Goal: Task Accomplishment & Management: Use online tool/utility

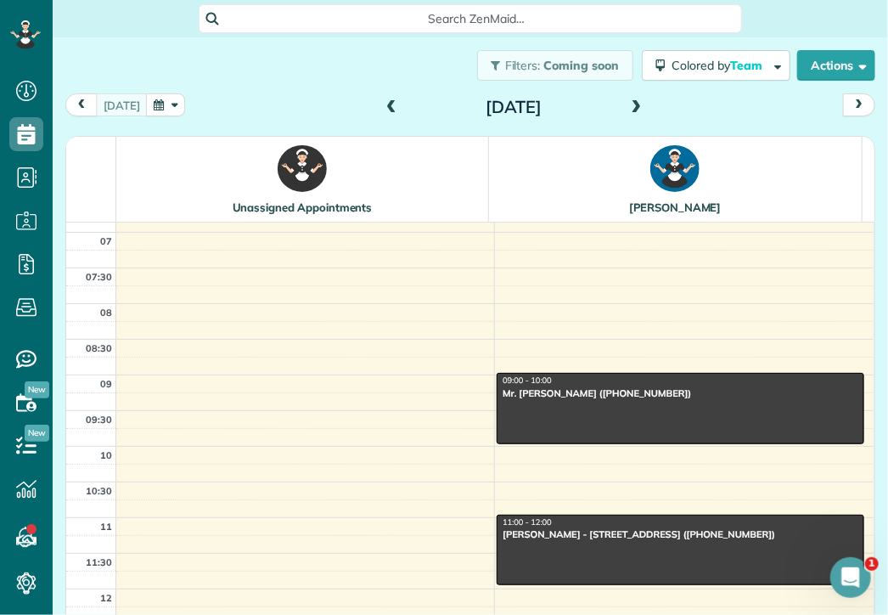
scroll to position [50, 0]
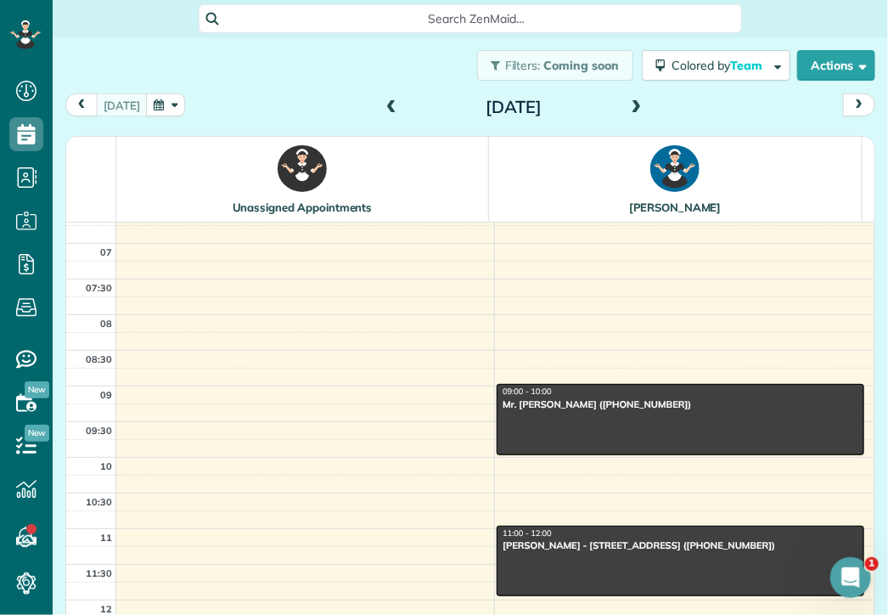
click at [384, 108] on span at bounding box center [391, 107] width 19 height 15
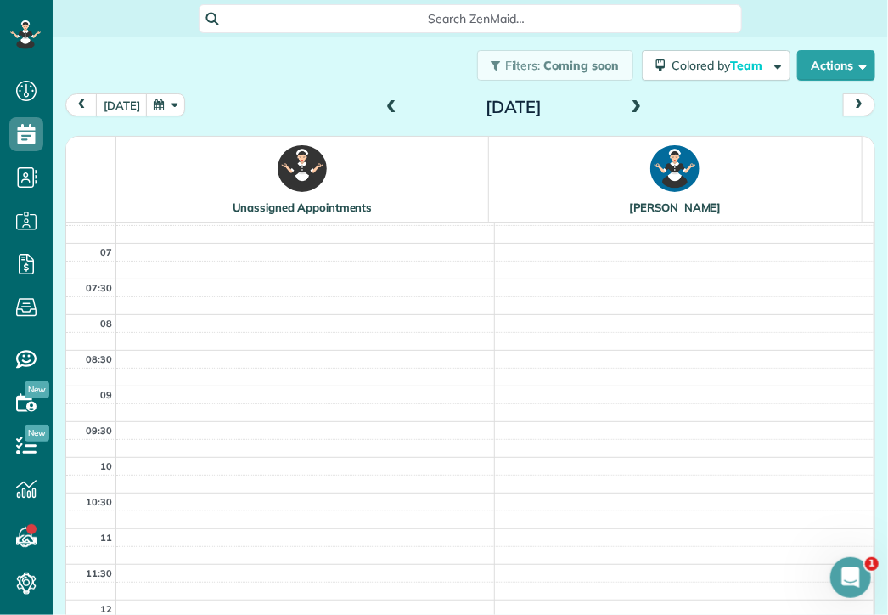
scroll to position [0, 0]
click at [384, 108] on span at bounding box center [391, 107] width 19 height 15
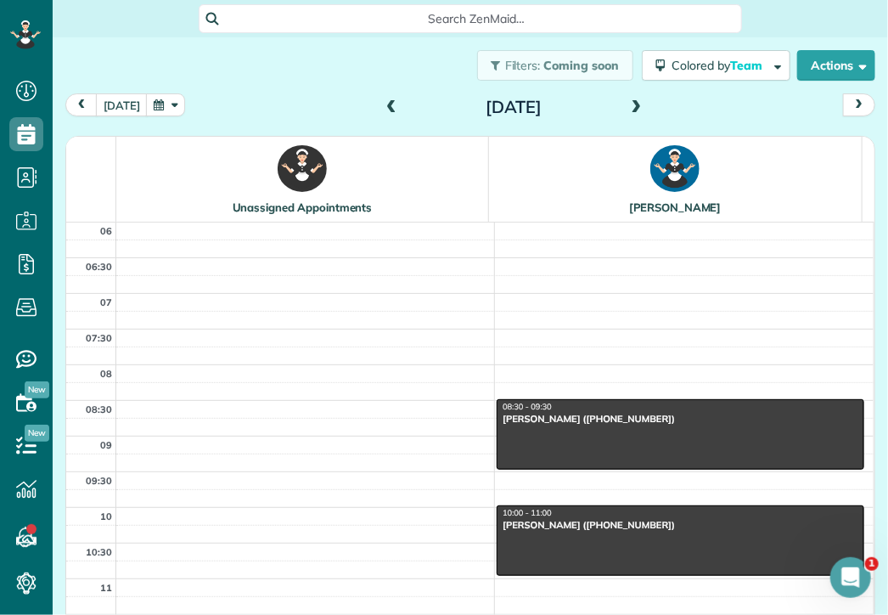
click at [384, 108] on span at bounding box center [391, 107] width 19 height 15
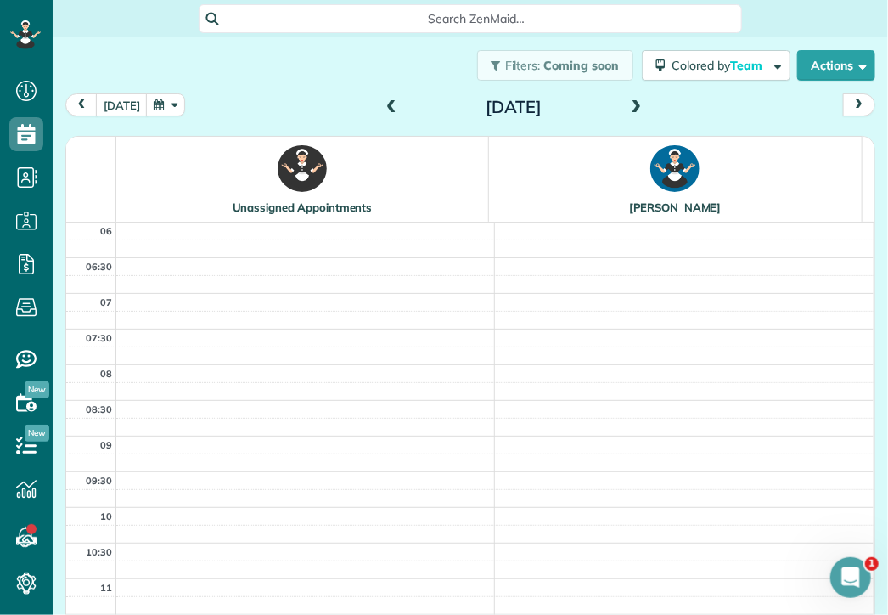
click at [384, 108] on span at bounding box center [391, 107] width 19 height 15
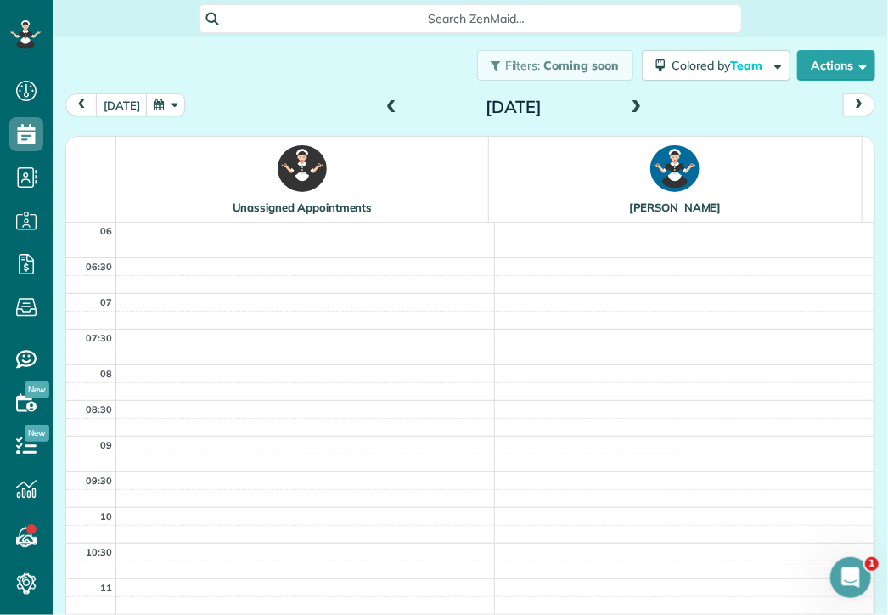
click at [384, 108] on span at bounding box center [391, 107] width 19 height 15
click at [631, 109] on span at bounding box center [637, 107] width 19 height 15
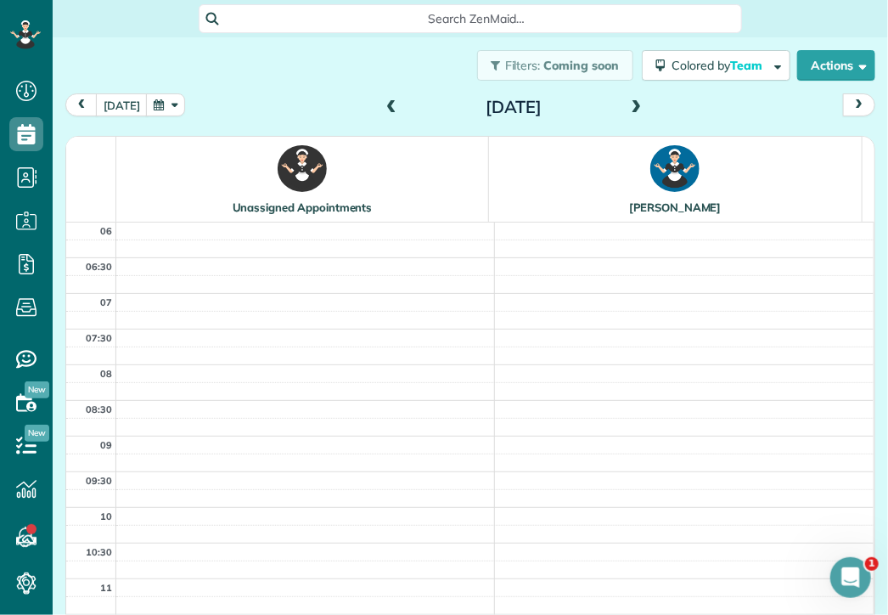
click at [631, 109] on span at bounding box center [637, 107] width 19 height 15
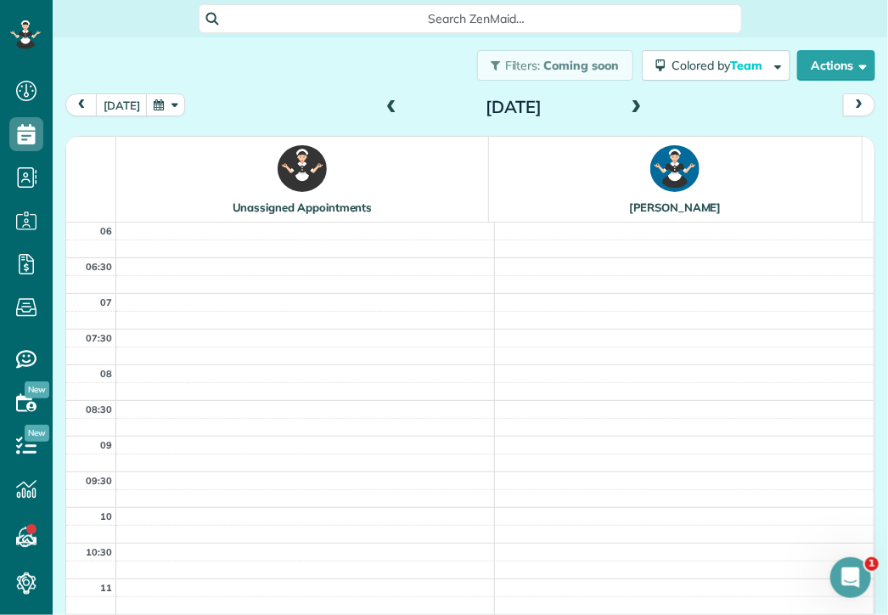
click at [631, 109] on span at bounding box center [637, 107] width 19 height 15
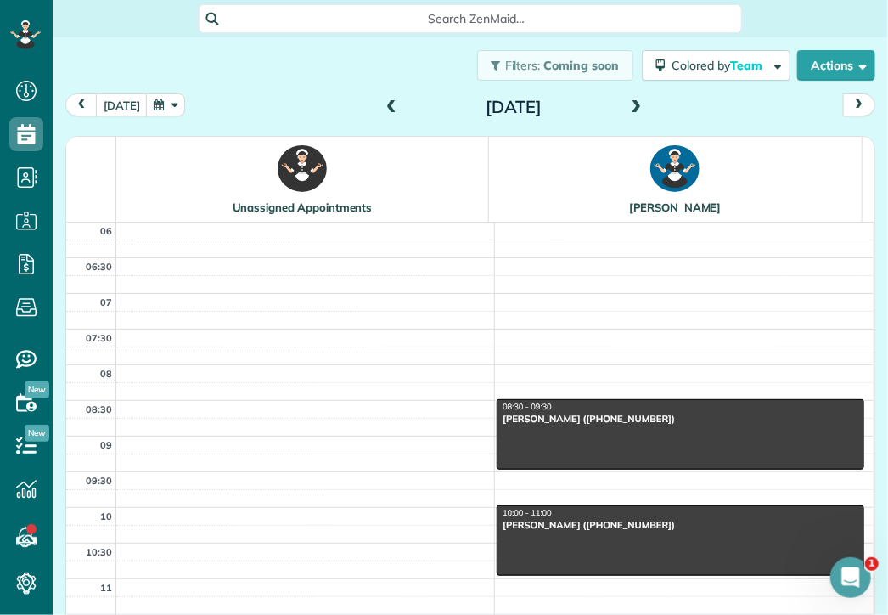
click at [631, 109] on span at bounding box center [637, 107] width 19 height 15
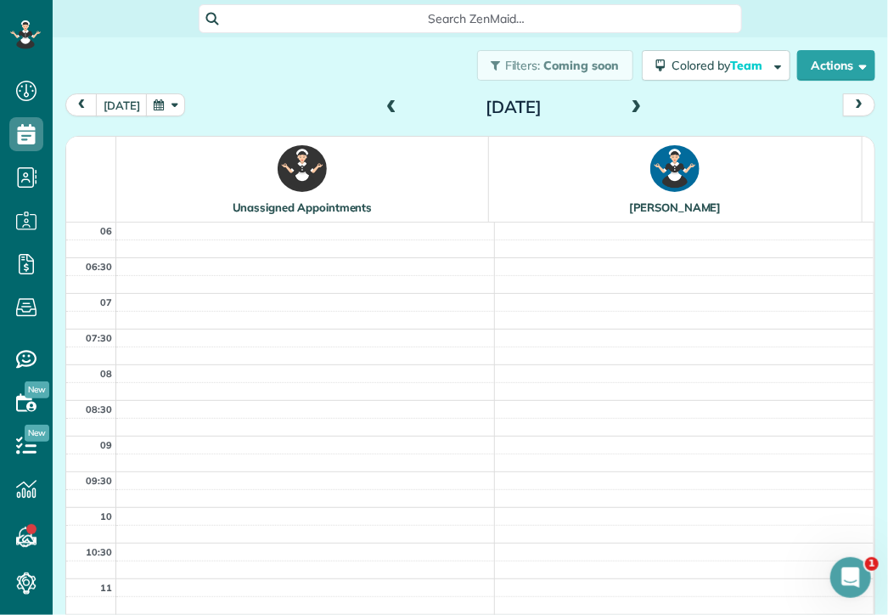
click at [631, 109] on span at bounding box center [637, 107] width 19 height 15
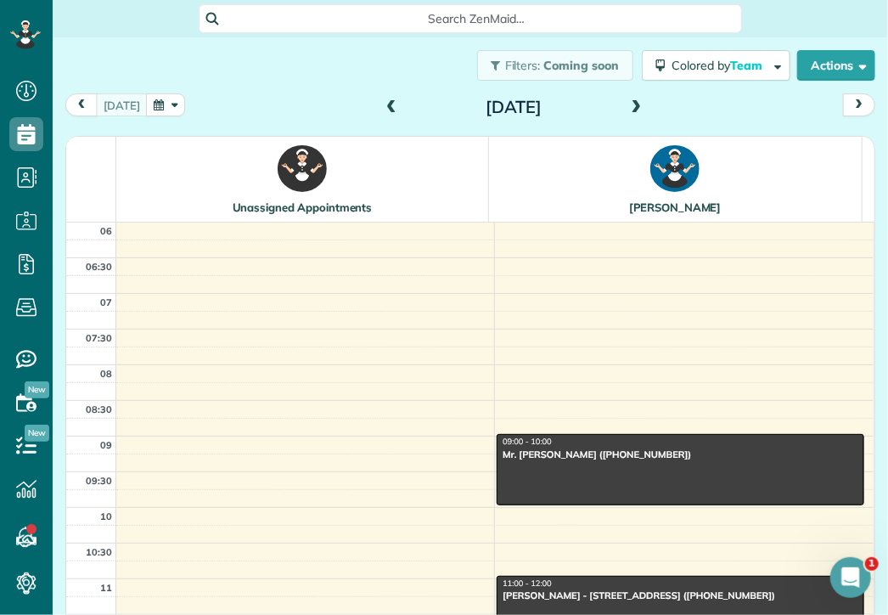
click at [631, 109] on span at bounding box center [637, 107] width 19 height 15
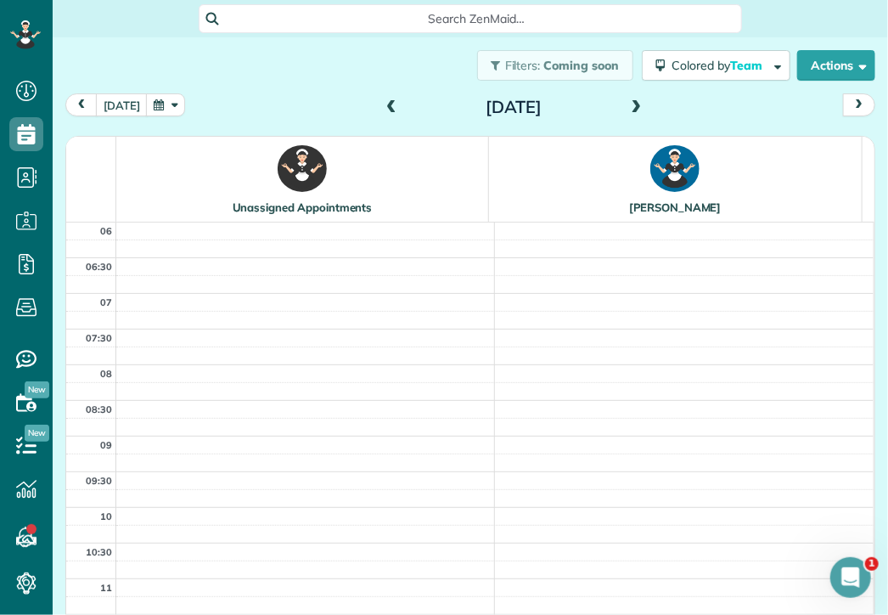
click at [631, 109] on span at bounding box center [637, 107] width 19 height 15
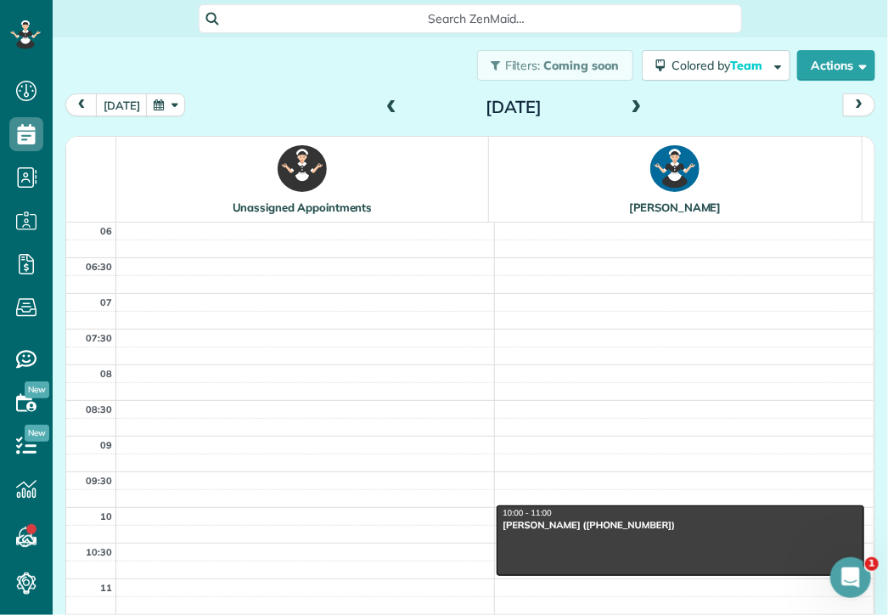
click at [631, 109] on span at bounding box center [637, 107] width 19 height 15
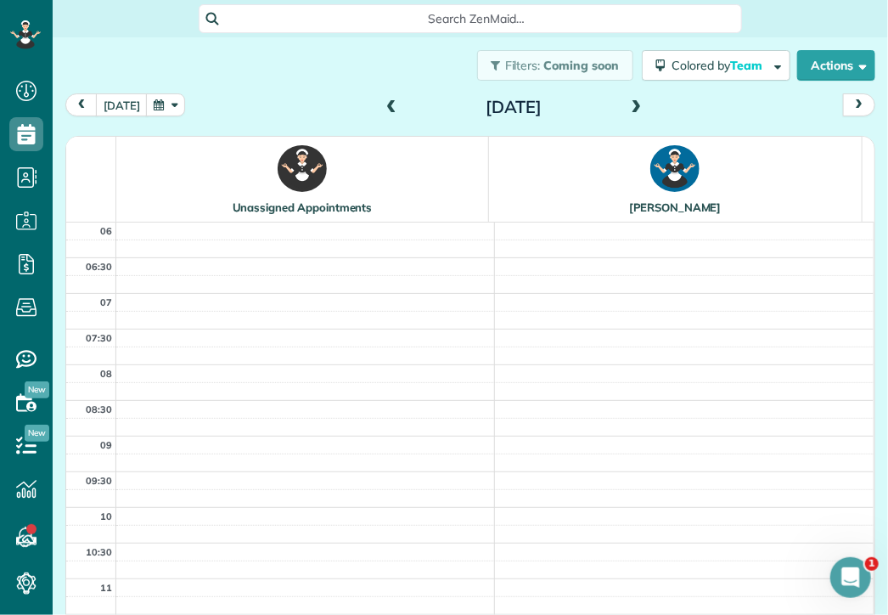
click at [631, 109] on span at bounding box center [637, 107] width 19 height 15
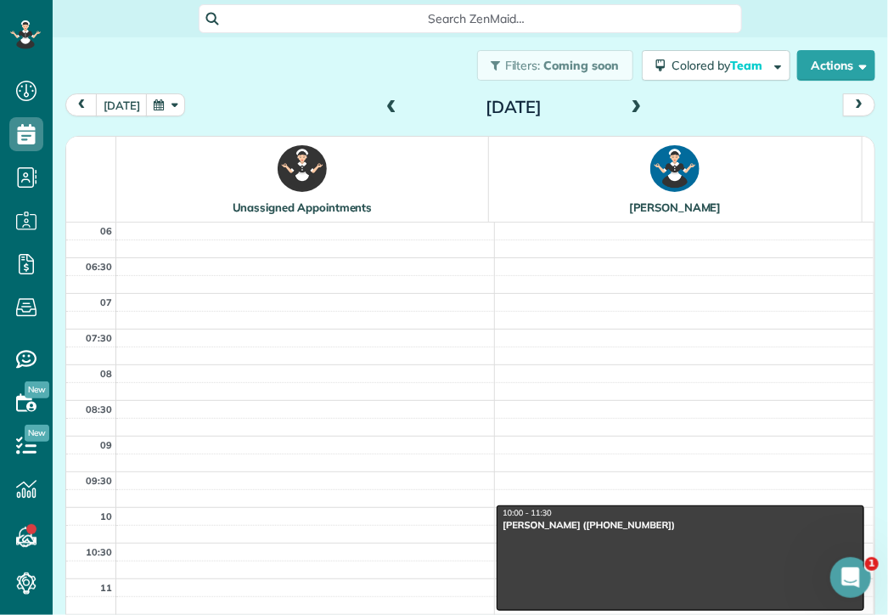
click at [631, 109] on span at bounding box center [637, 107] width 19 height 15
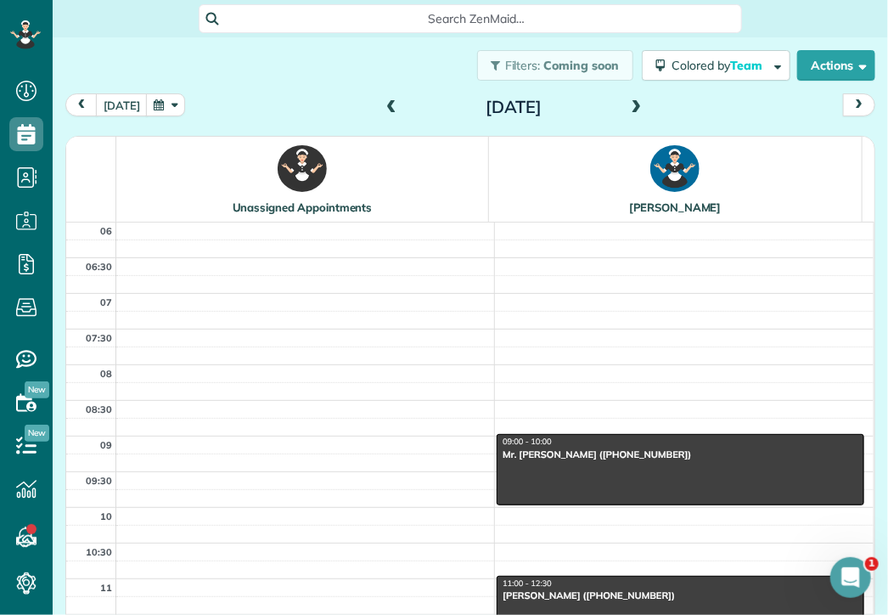
click at [631, 109] on span at bounding box center [637, 107] width 19 height 15
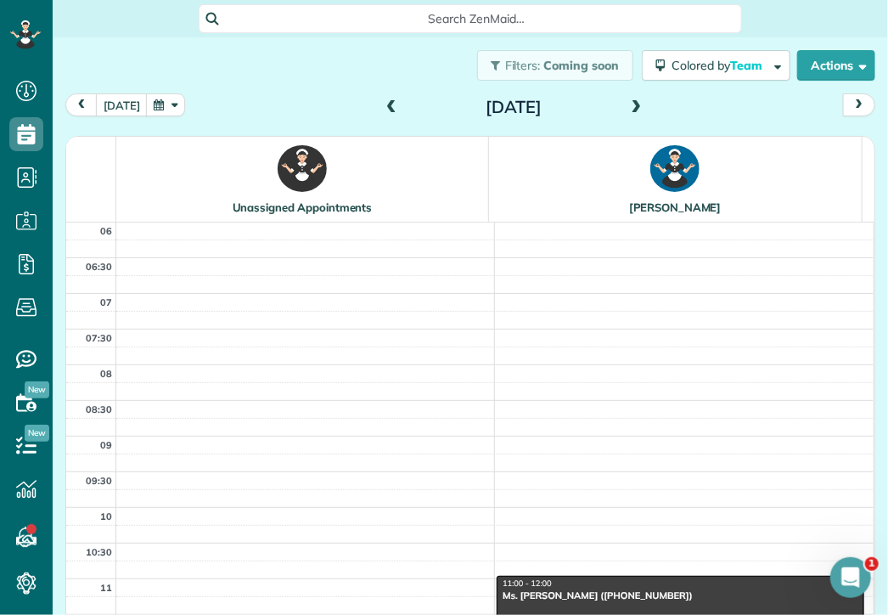
click at [631, 109] on span at bounding box center [637, 107] width 19 height 15
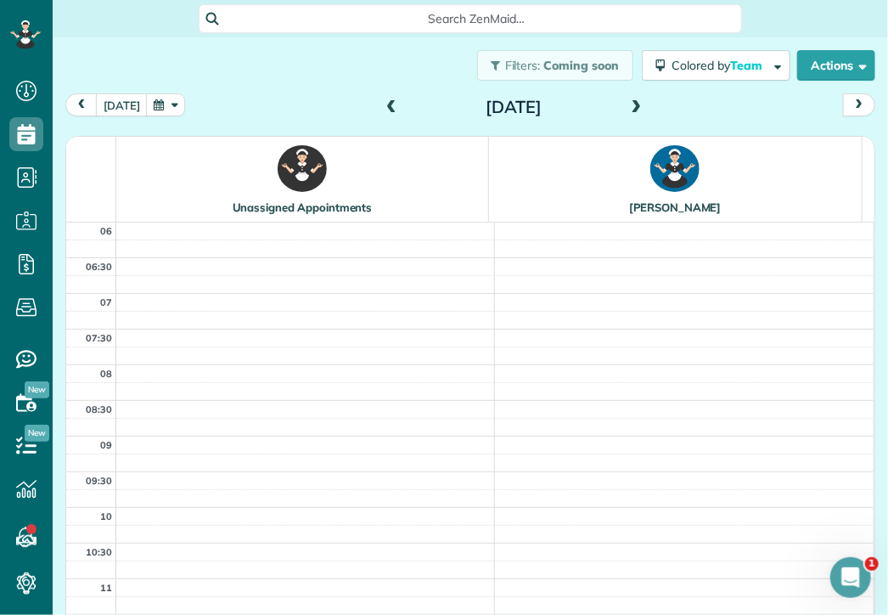
click at [631, 109] on span at bounding box center [637, 107] width 19 height 15
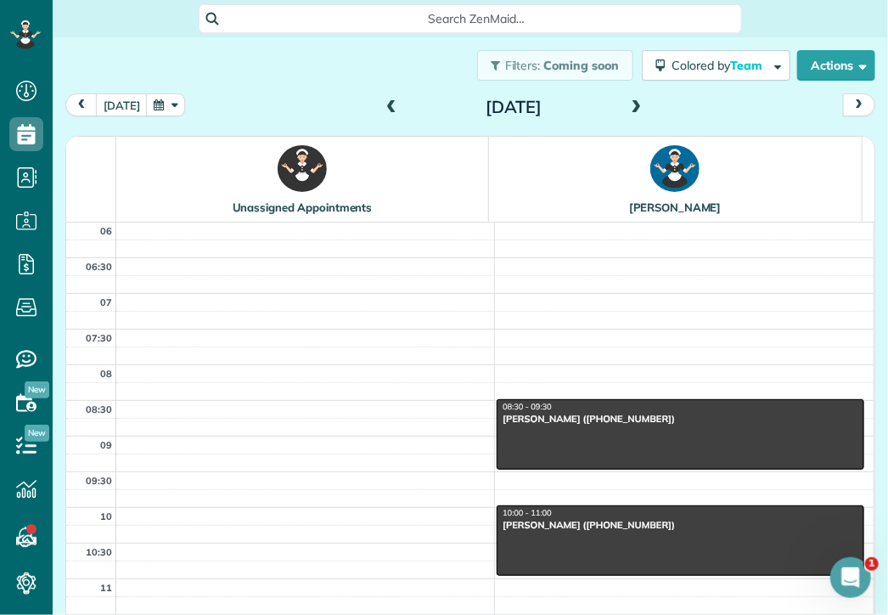
click at [631, 109] on span at bounding box center [637, 107] width 19 height 15
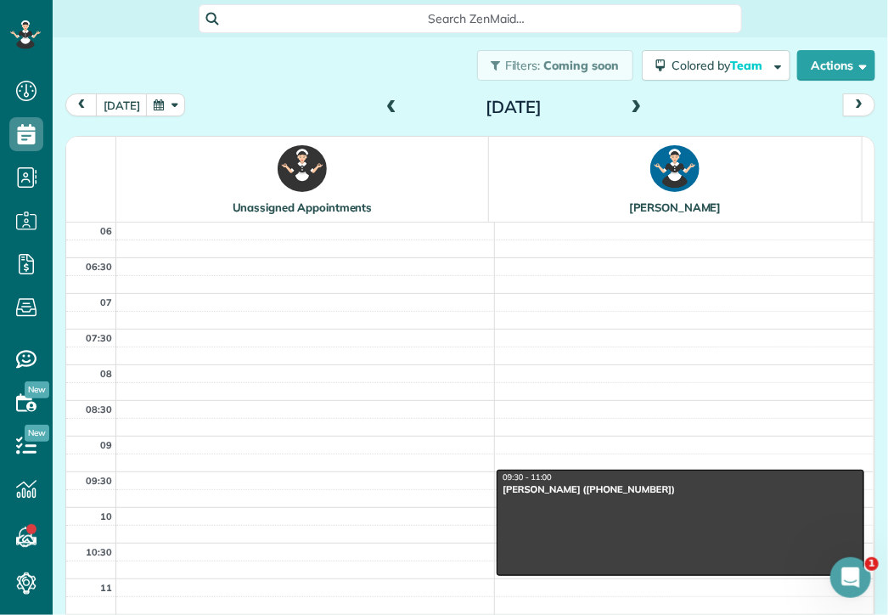
click at [631, 109] on span at bounding box center [637, 107] width 19 height 15
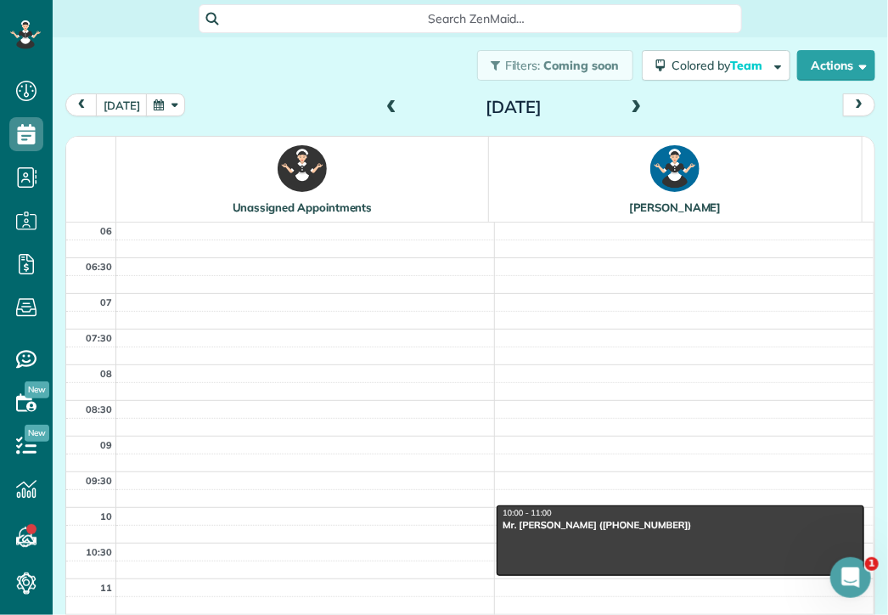
click at [631, 109] on span at bounding box center [637, 107] width 19 height 15
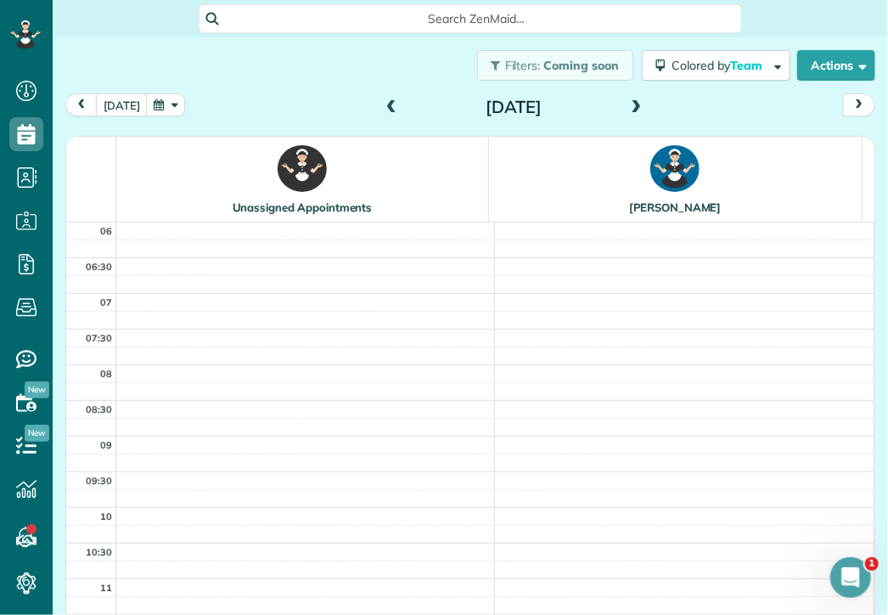
click at [631, 109] on span at bounding box center [637, 107] width 19 height 15
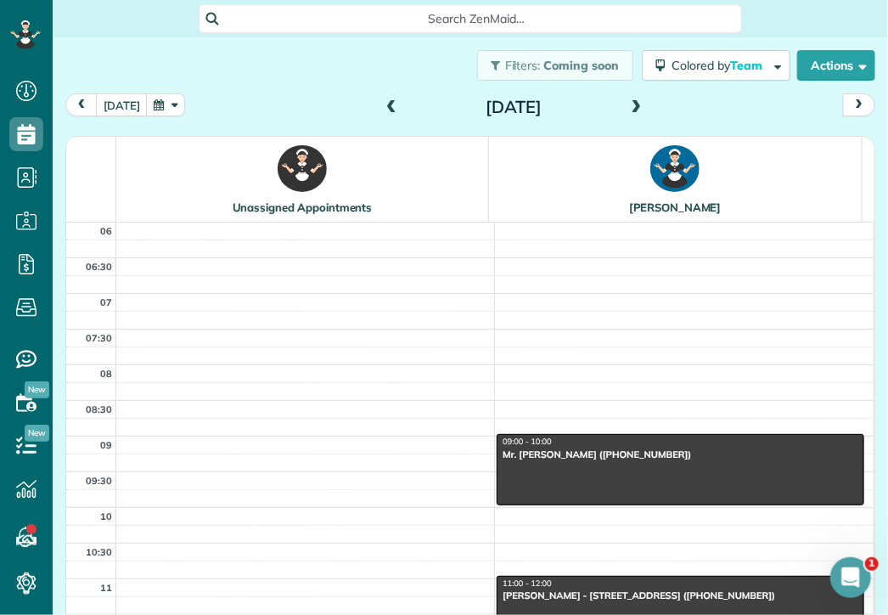
click at [631, 109] on span at bounding box center [637, 107] width 19 height 15
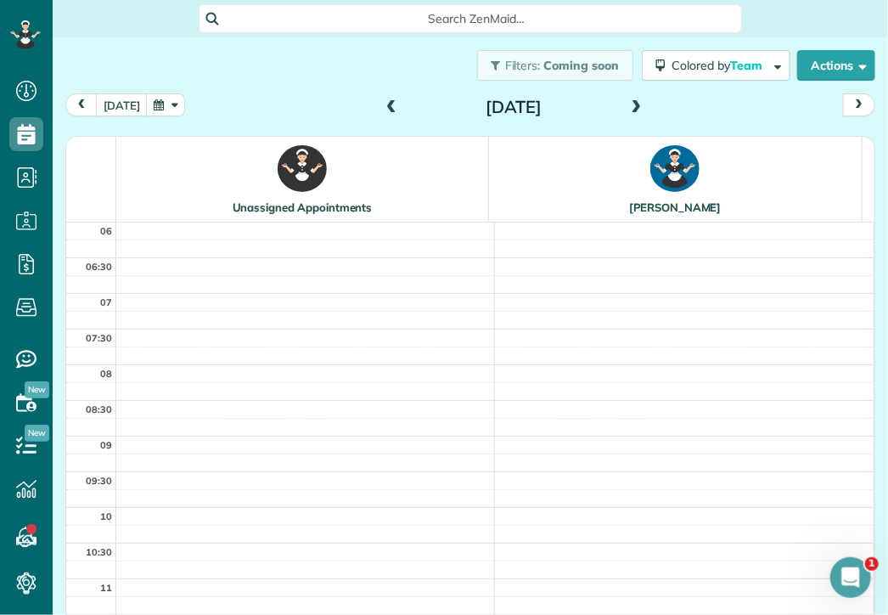
click at [631, 109] on span at bounding box center [637, 107] width 19 height 15
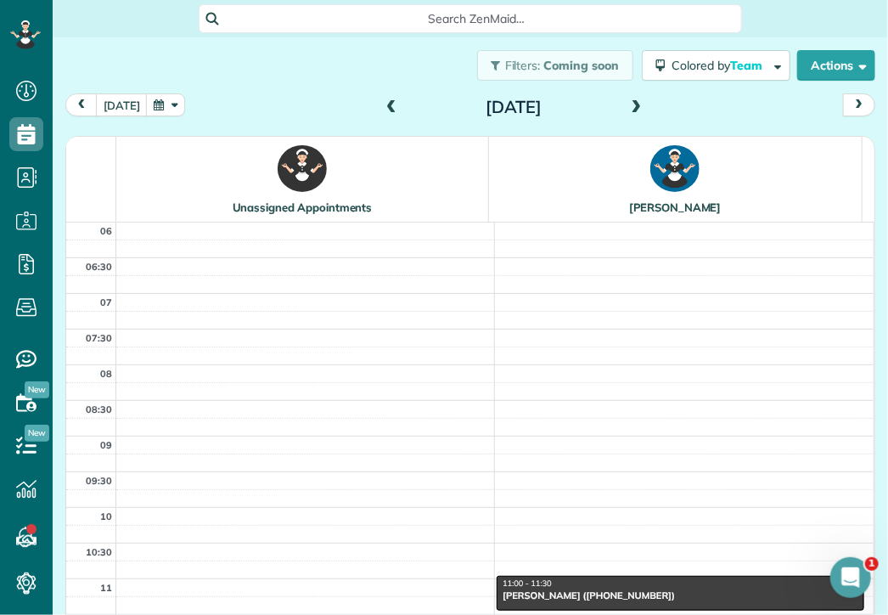
click at [631, 109] on span at bounding box center [637, 107] width 19 height 15
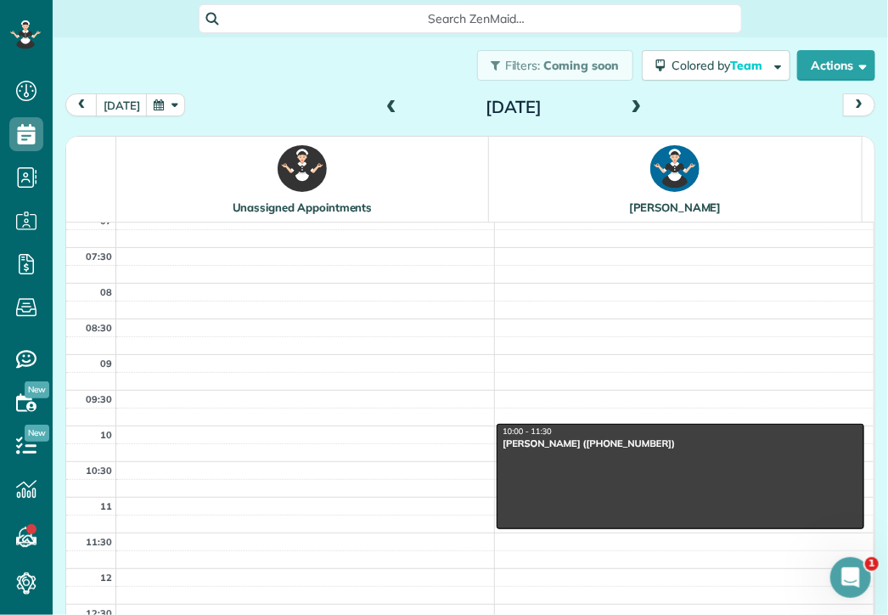
scroll to position [89, 0]
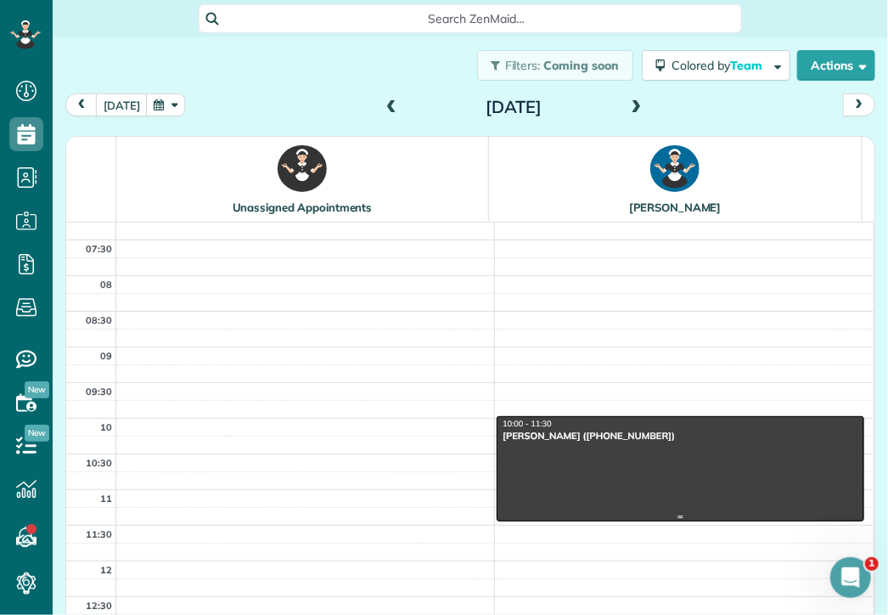
click at [569, 424] on div "10:00 - 11:30" at bounding box center [681, 424] width 358 height 11
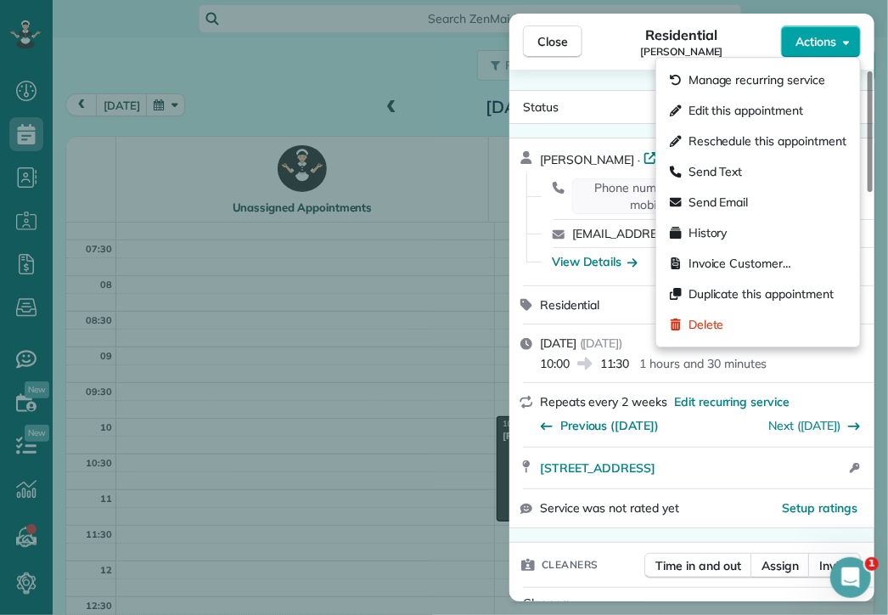
click at [815, 30] on button "Actions" at bounding box center [821, 41] width 80 height 32
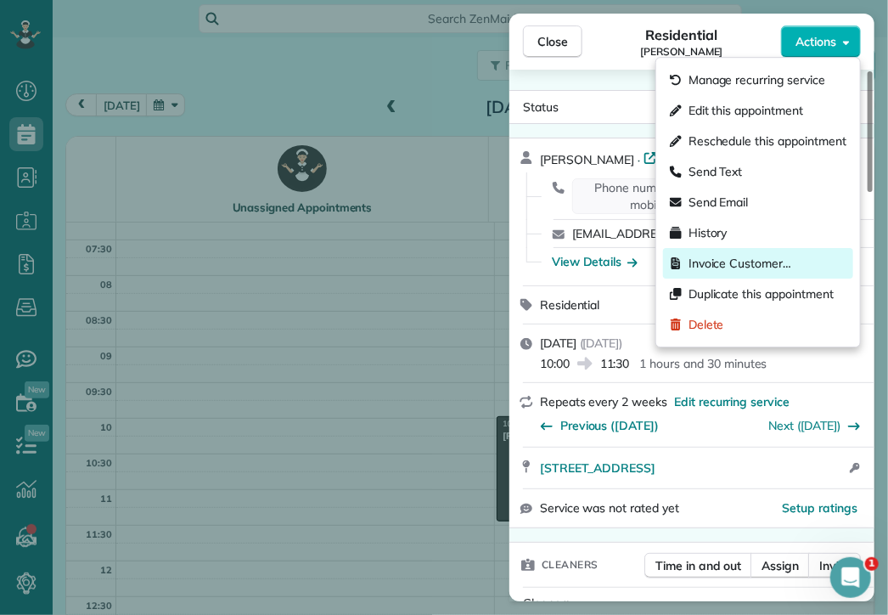
click at [742, 264] on span "Invoice Customer…" at bounding box center [740, 263] width 103 height 17
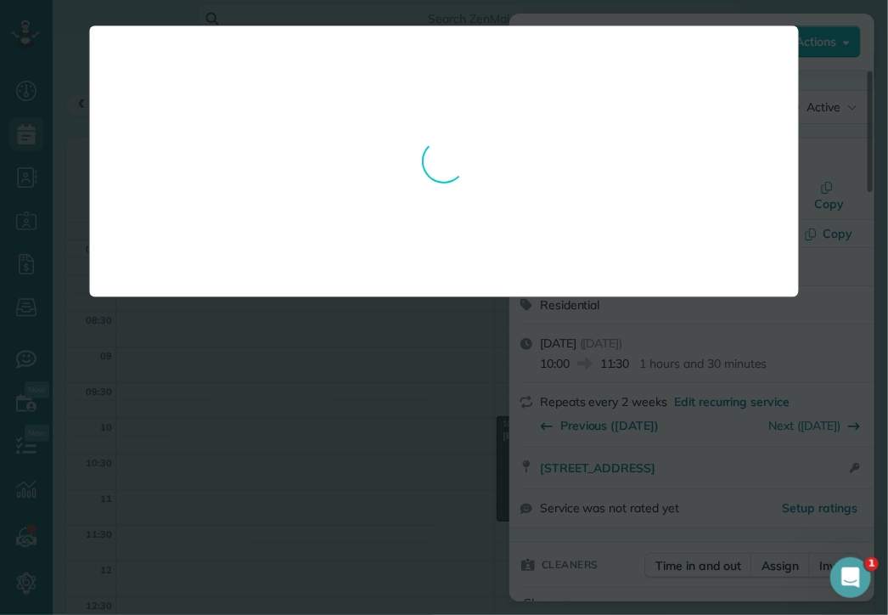
click at [508, 390] on div at bounding box center [444, 307] width 888 height 615
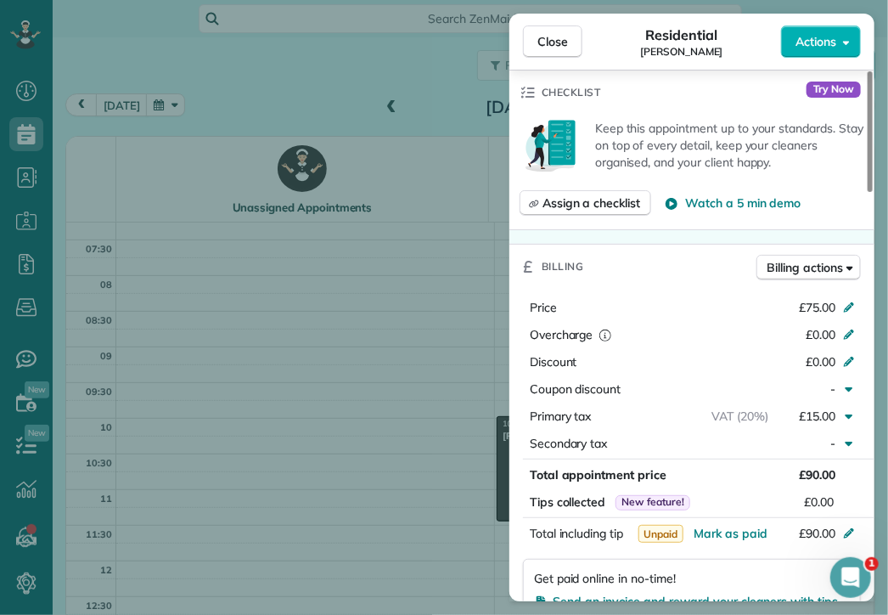
scroll to position [594, 0]
click at [240, 224] on div "Close Residential [PERSON_NAME] Actions Status Active [PERSON_NAME] · Open prof…" at bounding box center [444, 307] width 888 height 615
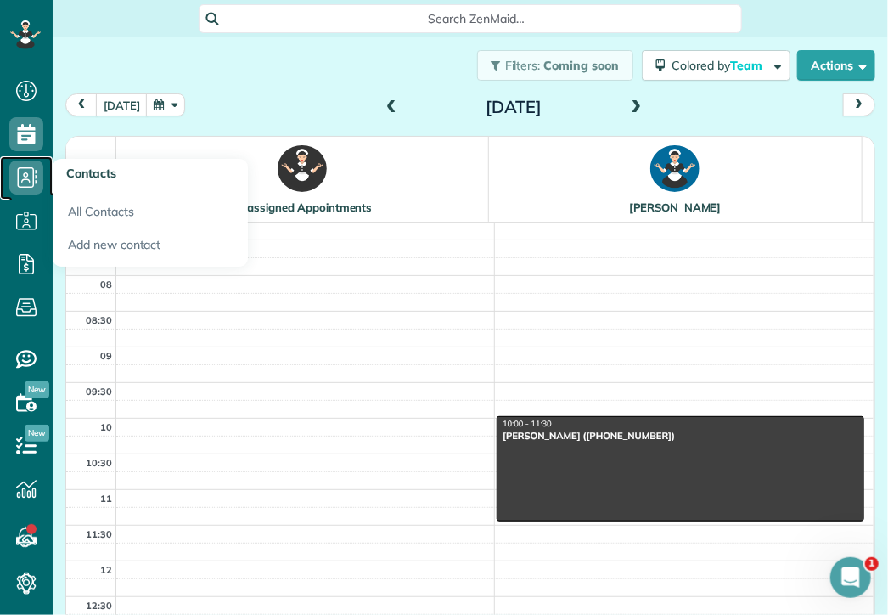
click at [28, 178] on icon at bounding box center [26, 178] width 34 height 34
